Goal: Find specific page/section: Find specific page/section

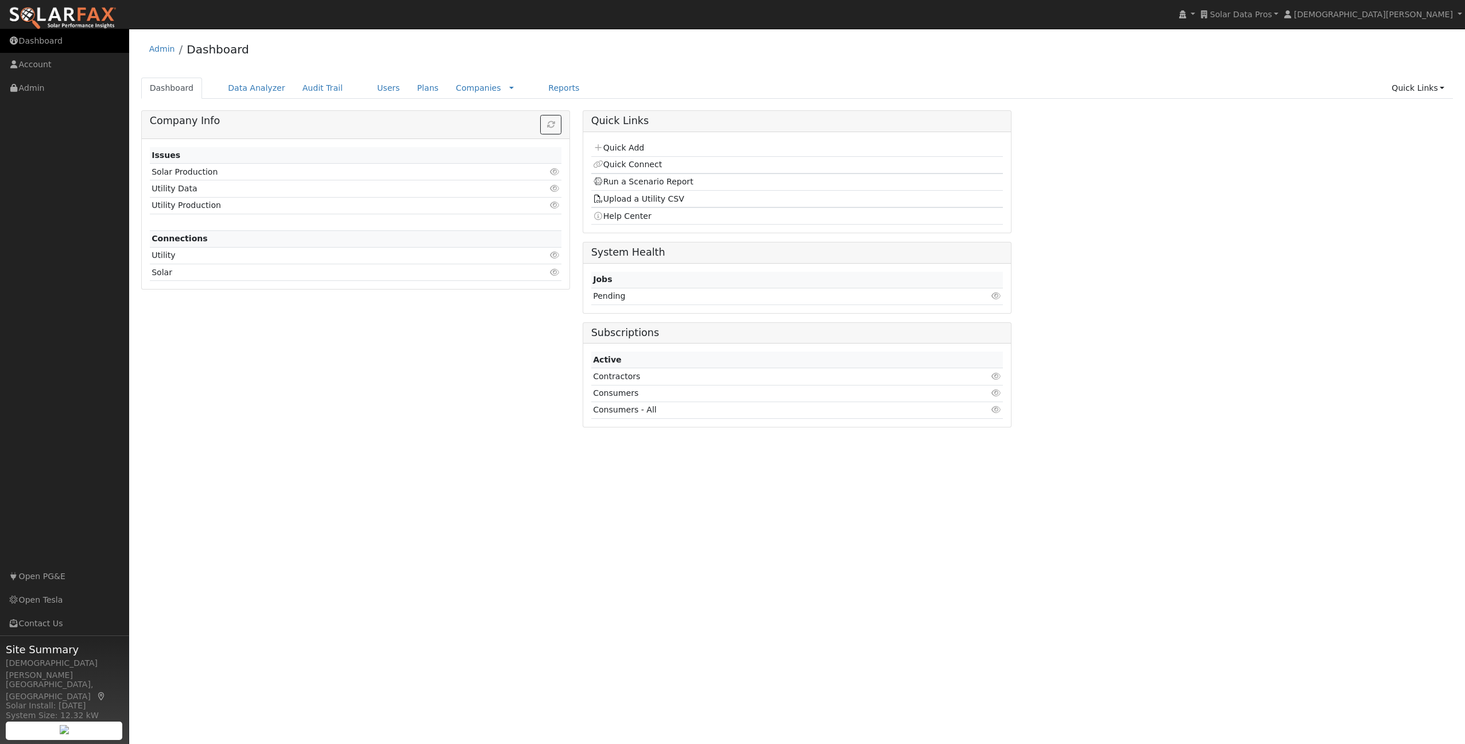
click at [84, 38] on link "Dashboard" at bounding box center [64, 41] width 129 height 24
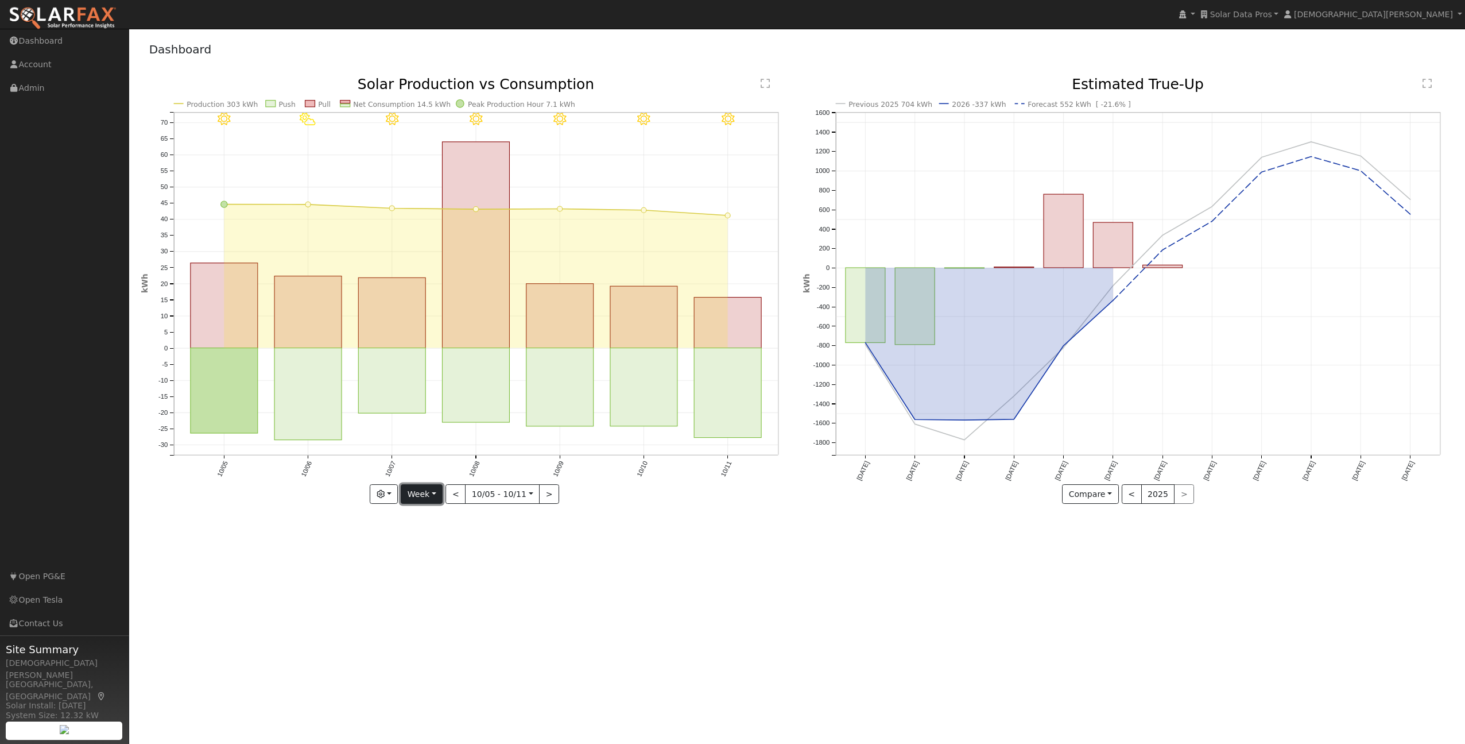
click at [432, 494] on button "Week" at bounding box center [422, 494] width 42 height 20
click at [834, 631] on div "User Profile First name Last name Email Email Notifications No Emails No Emails…" at bounding box center [797, 386] width 1336 height 715
